Goal: Task Accomplishment & Management: Manage account settings

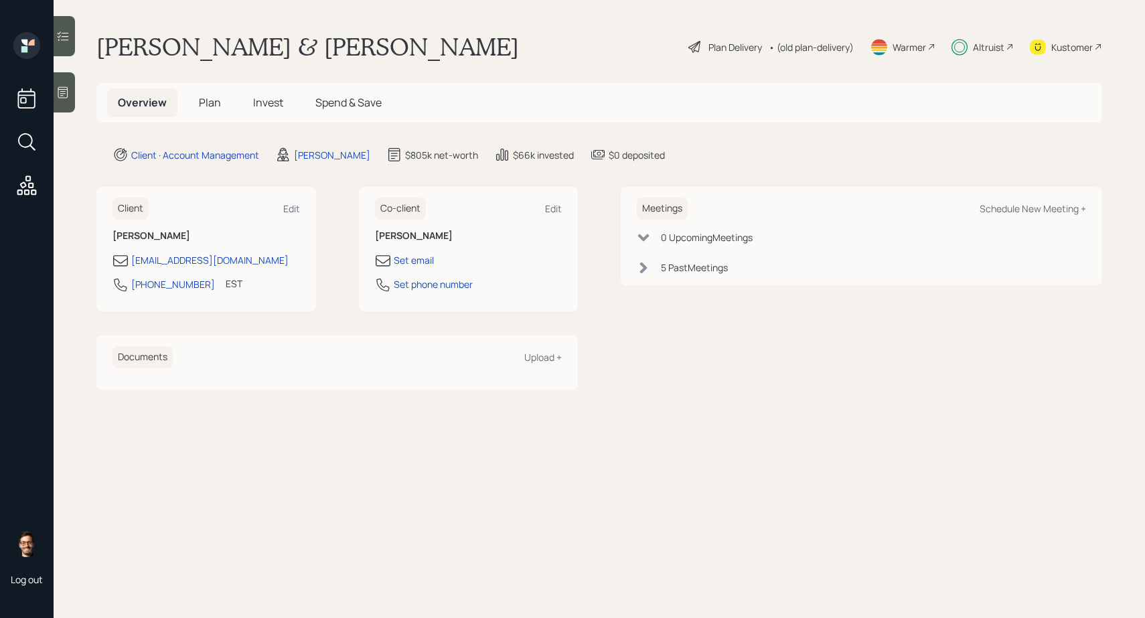
click at [271, 100] on span "Invest" at bounding box center [268, 102] width 30 height 15
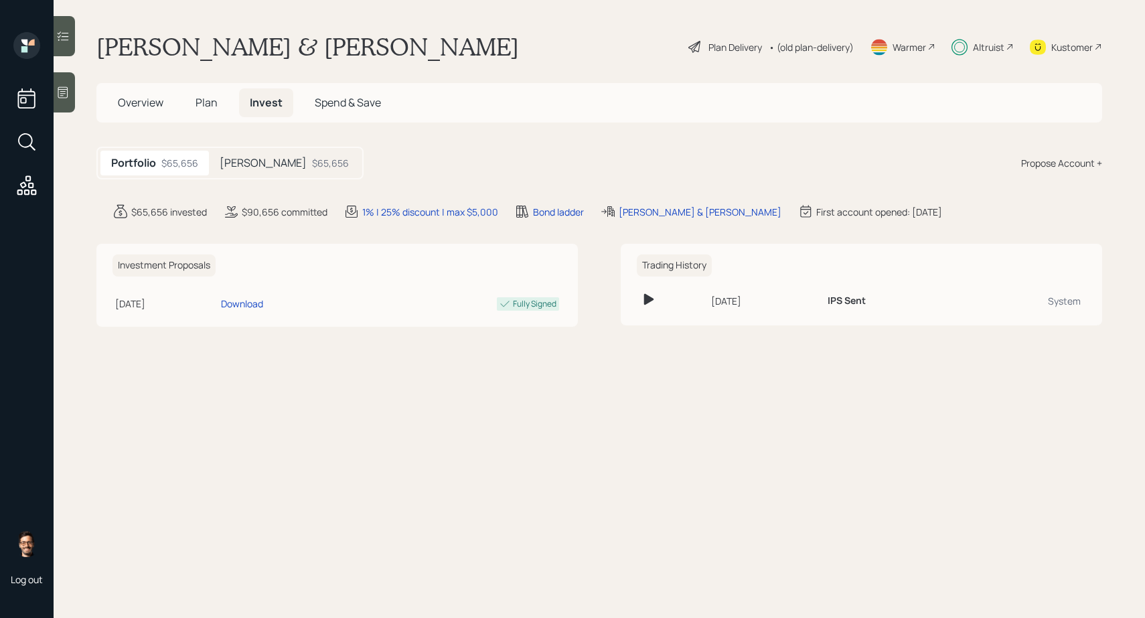
click at [250, 166] on h5 "[PERSON_NAME]" at bounding box center [263, 163] width 87 height 13
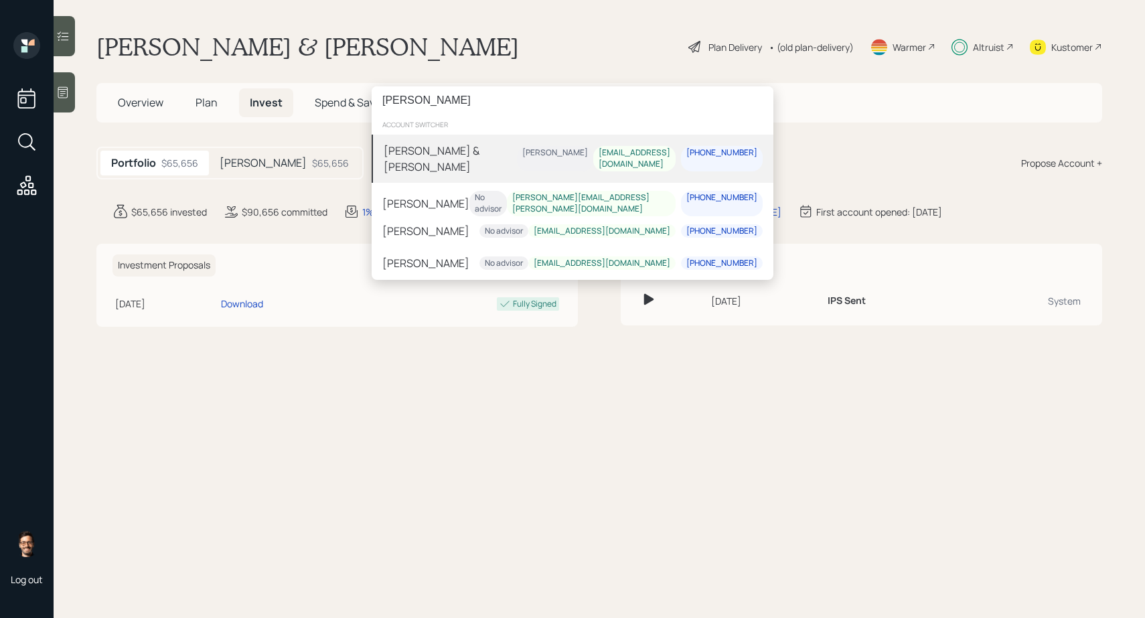
type input "[PERSON_NAME]"
